Goal: Task Accomplishment & Management: Manage account settings

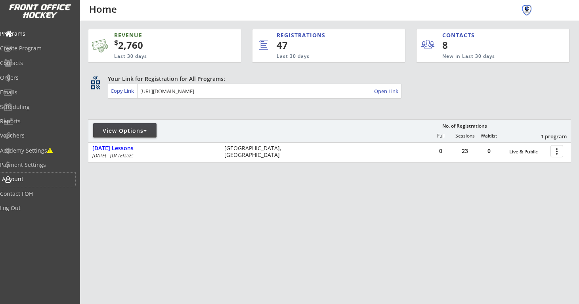
click at [45, 177] on div "Account" at bounding box center [37, 179] width 71 height 6
select select ""Yes""
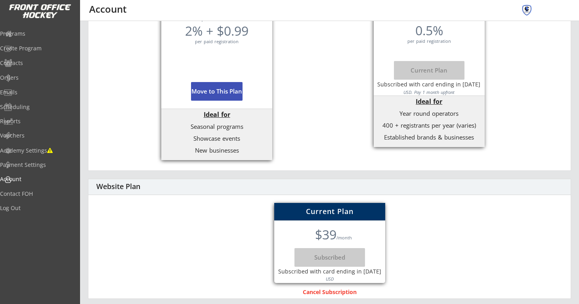
scroll to position [289, 0]
click at [50, 194] on div "Contact FOH" at bounding box center [37, 194] width 71 height 6
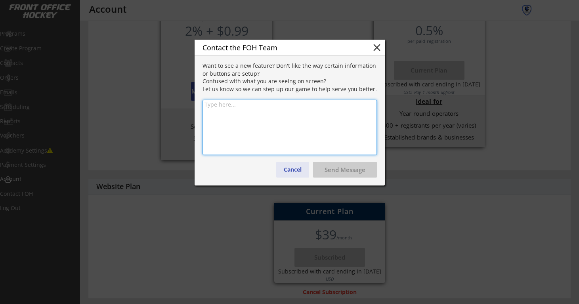
click at [288, 169] on button "Cancel" at bounding box center [292, 170] width 33 height 16
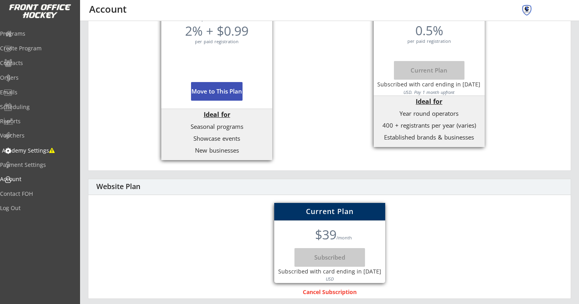
click at [43, 151] on div "Academy Settings" at bounding box center [37, 151] width 71 height 6
select select ""USD""
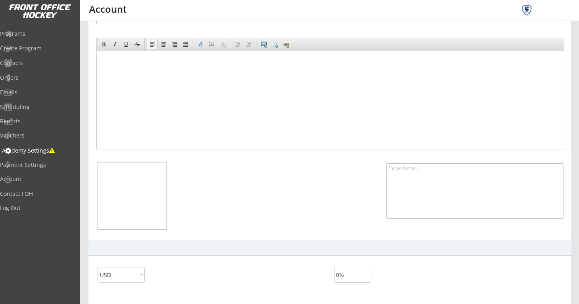
scroll to position [48, 0]
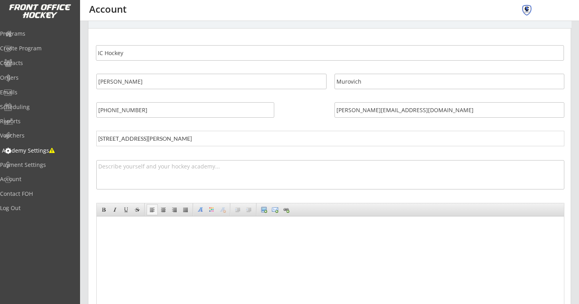
select select ""USD""
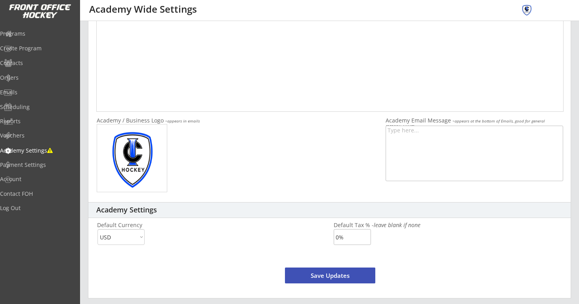
scroll to position [250, 0]
click at [48, 141] on div "Vouchers" at bounding box center [37, 136] width 75 height 14
select select ""Showing: Has Balance""
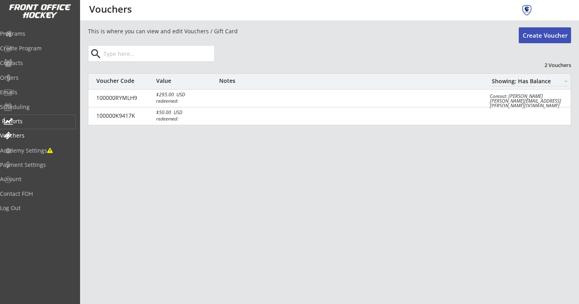
click at [40, 124] on div "Reports" at bounding box center [37, 121] width 71 height 6
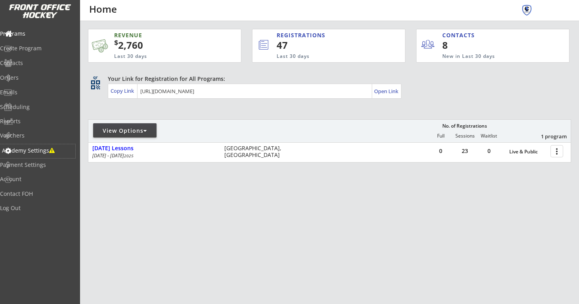
click at [41, 153] on div "Academy Settings" at bounding box center [37, 151] width 71 height 6
select select ""USD""
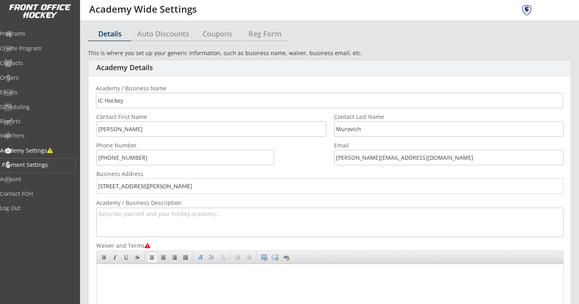
click at [43, 165] on div "Payment Settings" at bounding box center [37, 165] width 71 height 6
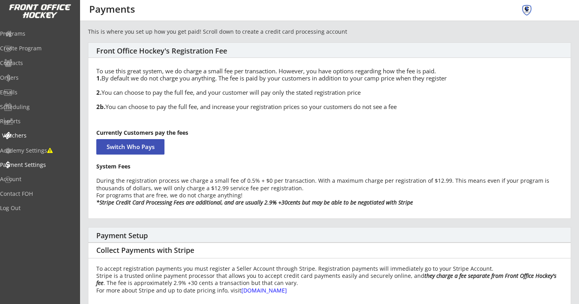
click at [42, 137] on div "Vouchers" at bounding box center [37, 136] width 71 height 6
select select ""Showing: Has Balance""
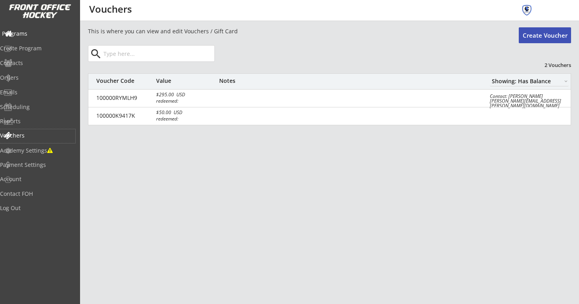
click at [46, 33] on div "Programs" at bounding box center [37, 34] width 71 height 6
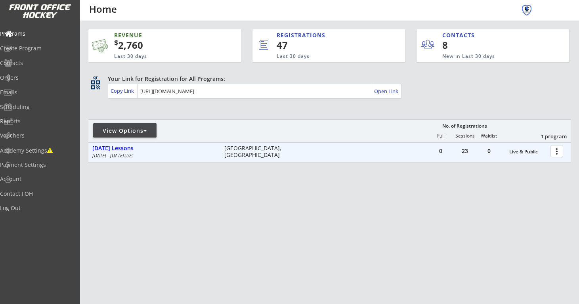
click at [559, 153] on div at bounding box center [558, 151] width 14 height 14
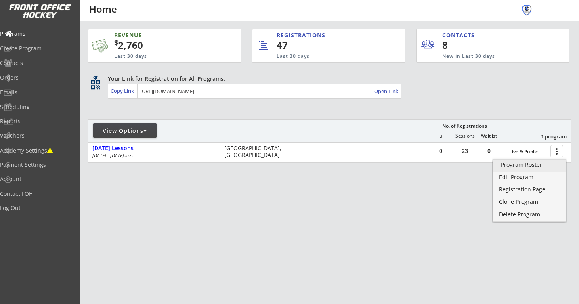
click at [544, 165] on div "Program Roster" at bounding box center [529, 165] width 57 height 6
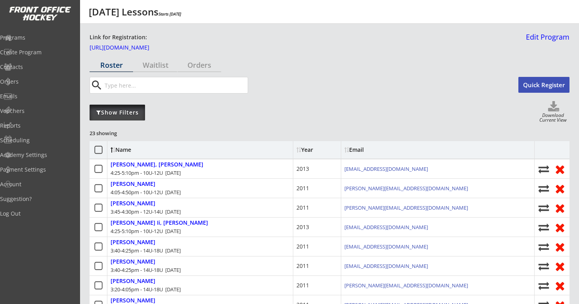
click at [135, 117] on div "Show Filters" at bounding box center [117, 113] width 55 height 16
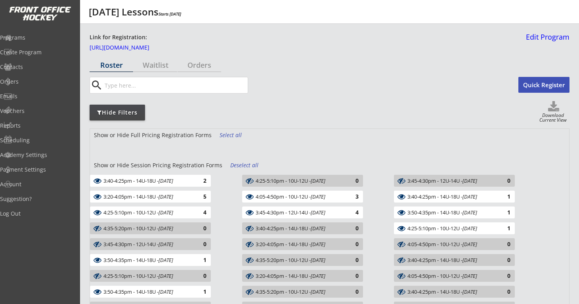
click at [239, 165] on div "Deselect all" at bounding box center [244, 165] width 29 height 8
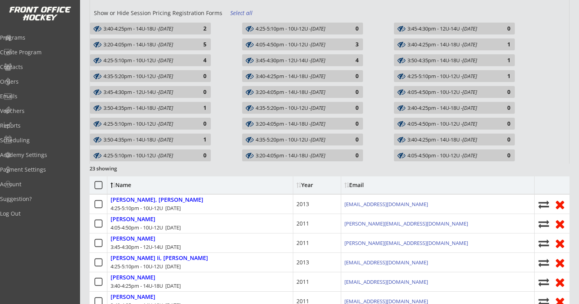
scroll to position [150, 0]
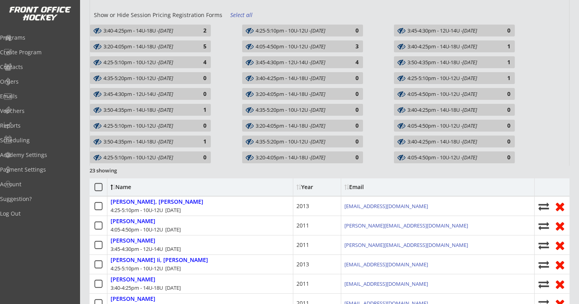
click at [452, 61] on div "3:50-4:35pm - 14U-18U - Oct 13, 2025" at bounding box center [450, 62] width 87 height 6
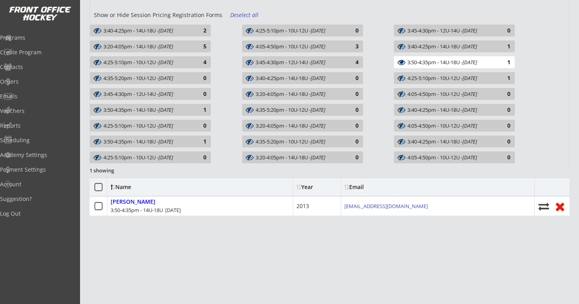
click at [116, 80] on div "4:35-5:20pm - 10U-12U - Oct 13, 2025" at bounding box center [146, 78] width 87 height 6
click at [263, 80] on div "3:40-4:25pm - 14U-18U - Oct 14, 2025" at bounding box center [299, 78] width 87 height 6
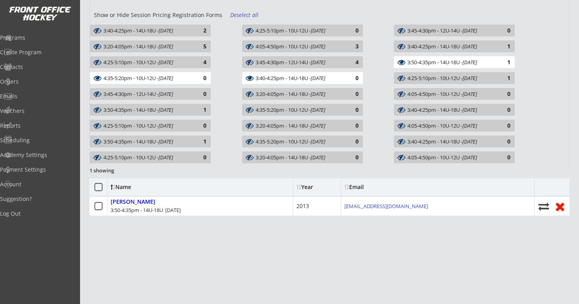
click at [398, 77] on icon at bounding box center [401, 78] width 12 height 8
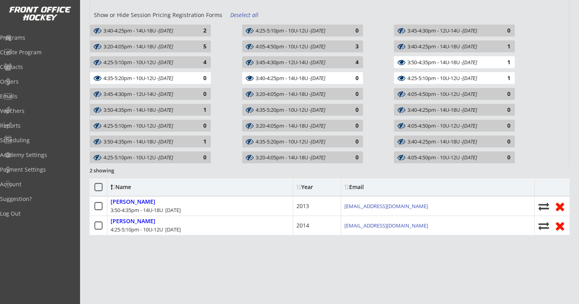
click at [201, 92] on div "0" at bounding box center [199, 94] width 16 height 6
click at [259, 95] on div "3:20-4:05pm - 14U-18U - Oct 16, 2025" at bounding box center [299, 94] width 87 height 6
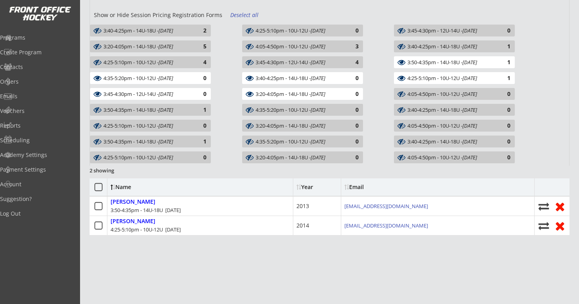
click at [424, 96] on div "4:05-4:50pm - 10U-12U - Oct 16, 2025" at bounding box center [450, 94] width 87 height 6
